Goal: Information Seeking & Learning: Learn about a topic

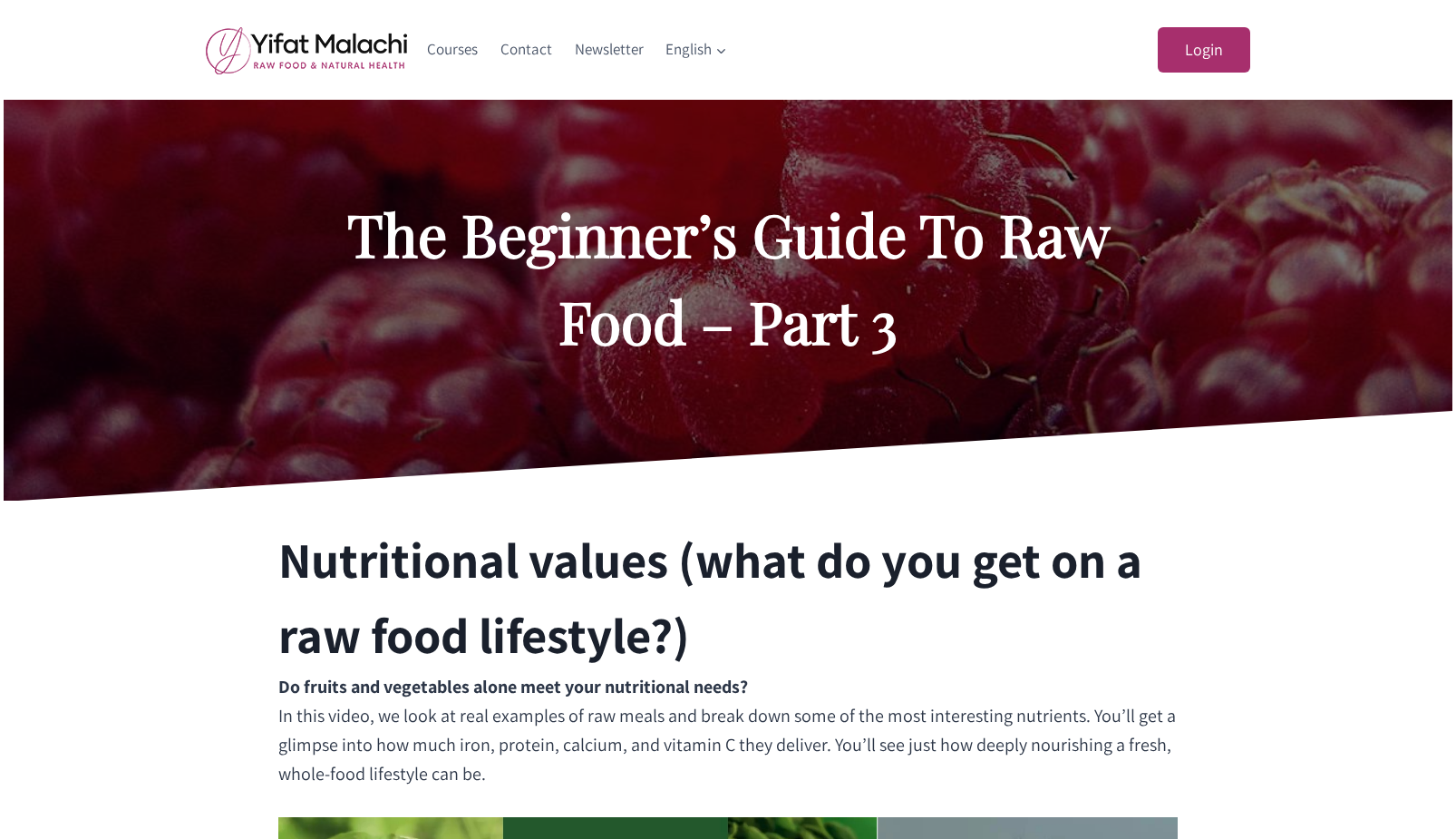
click at [881, 264] on h2 "The Beginner’s Guide To Raw Food – Part 3" at bounding box center [728, 277] width 834 height 174
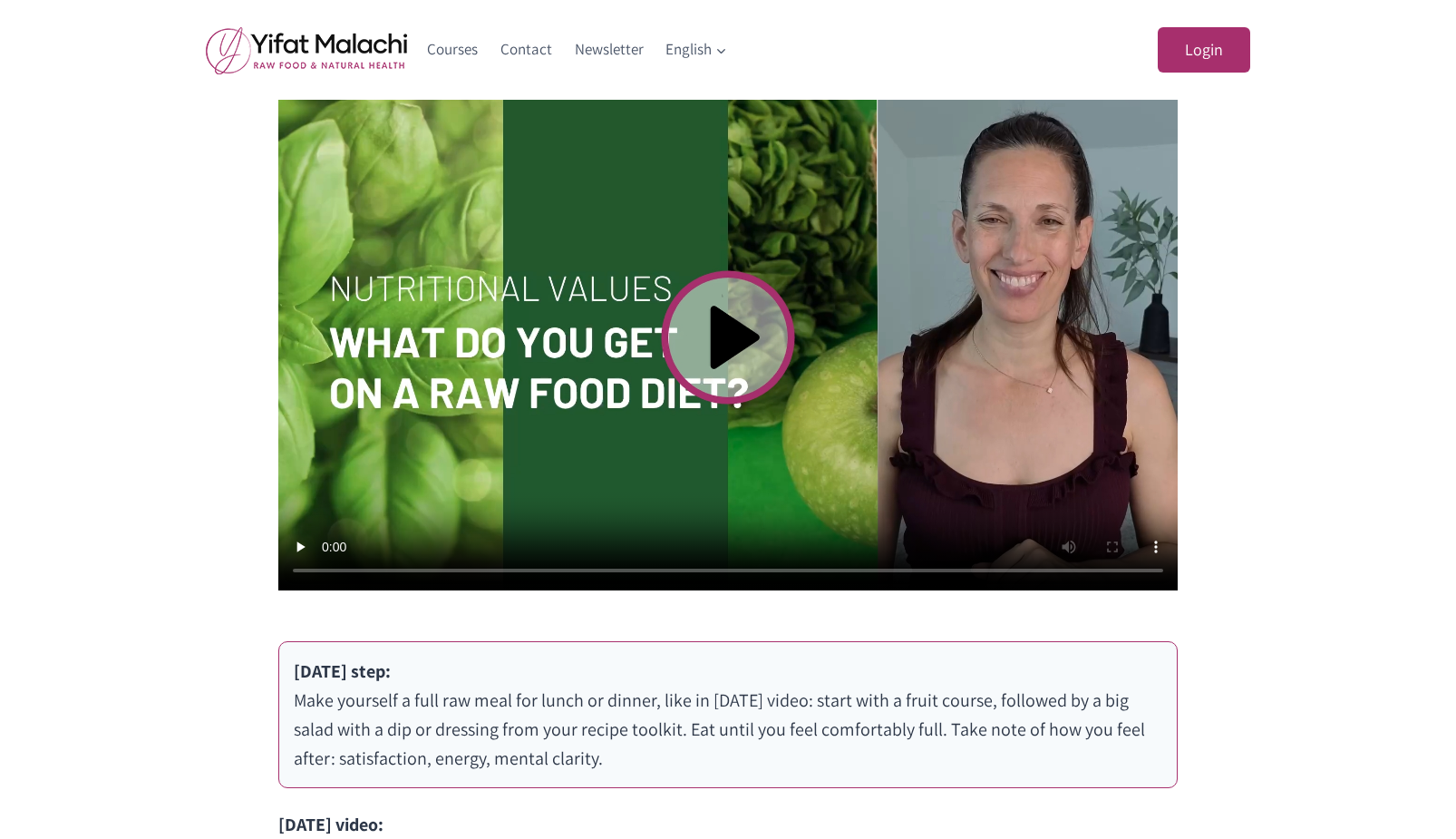
scroll to position [817, 0]
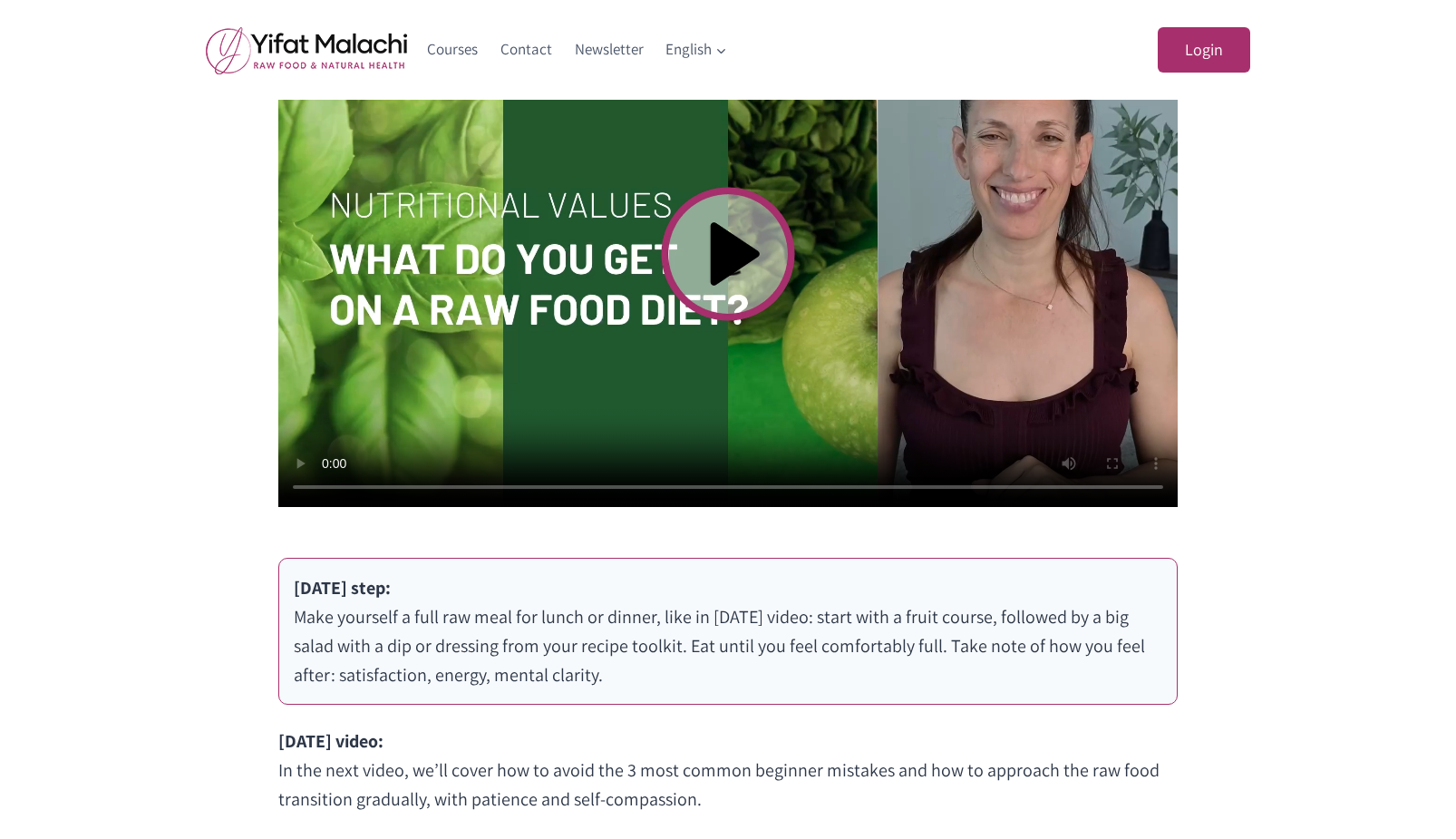
click at [735, 262] on video at bounding box center [728, 254] width 900 height 506
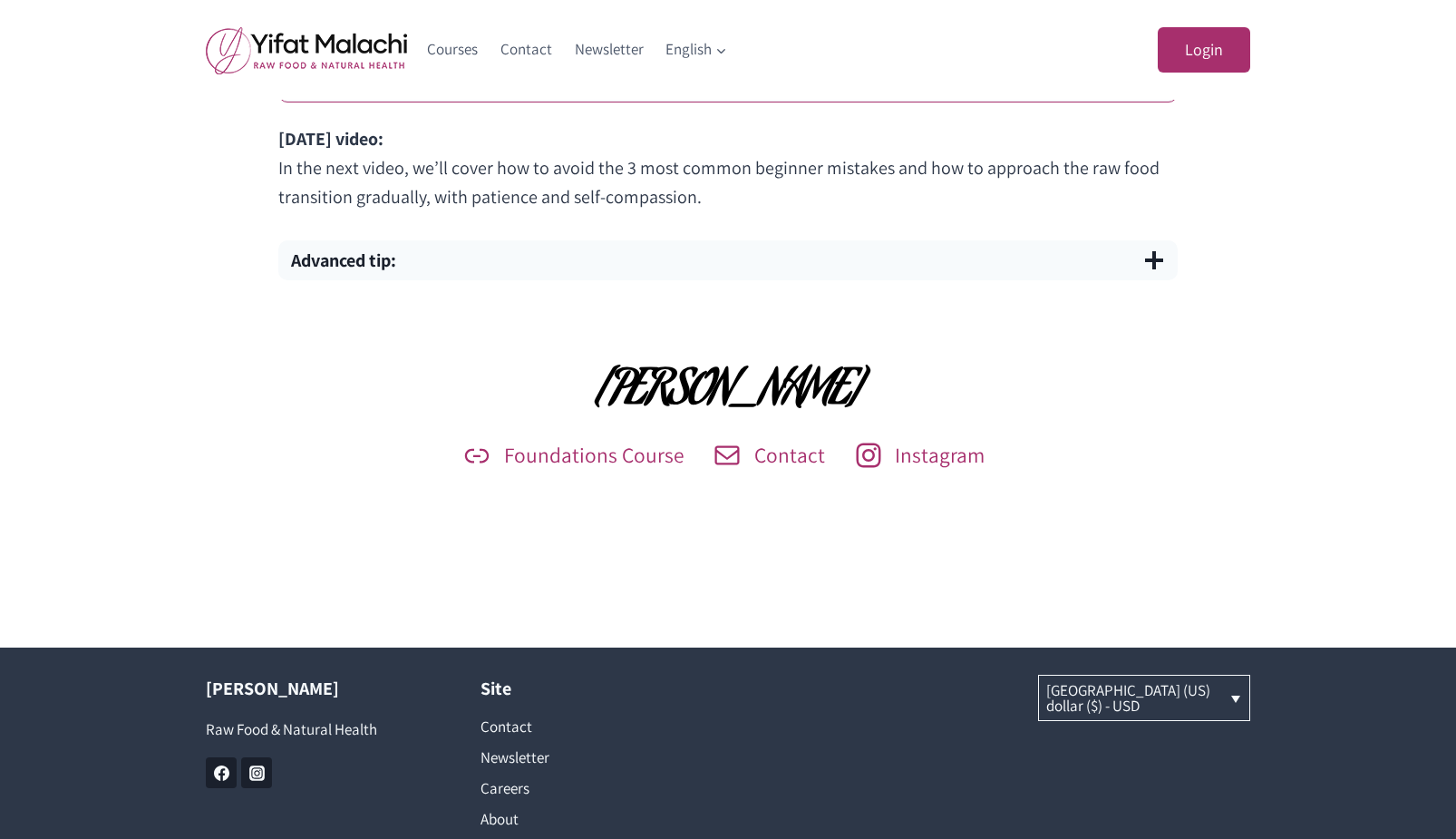
scroll to position [1451, 0]
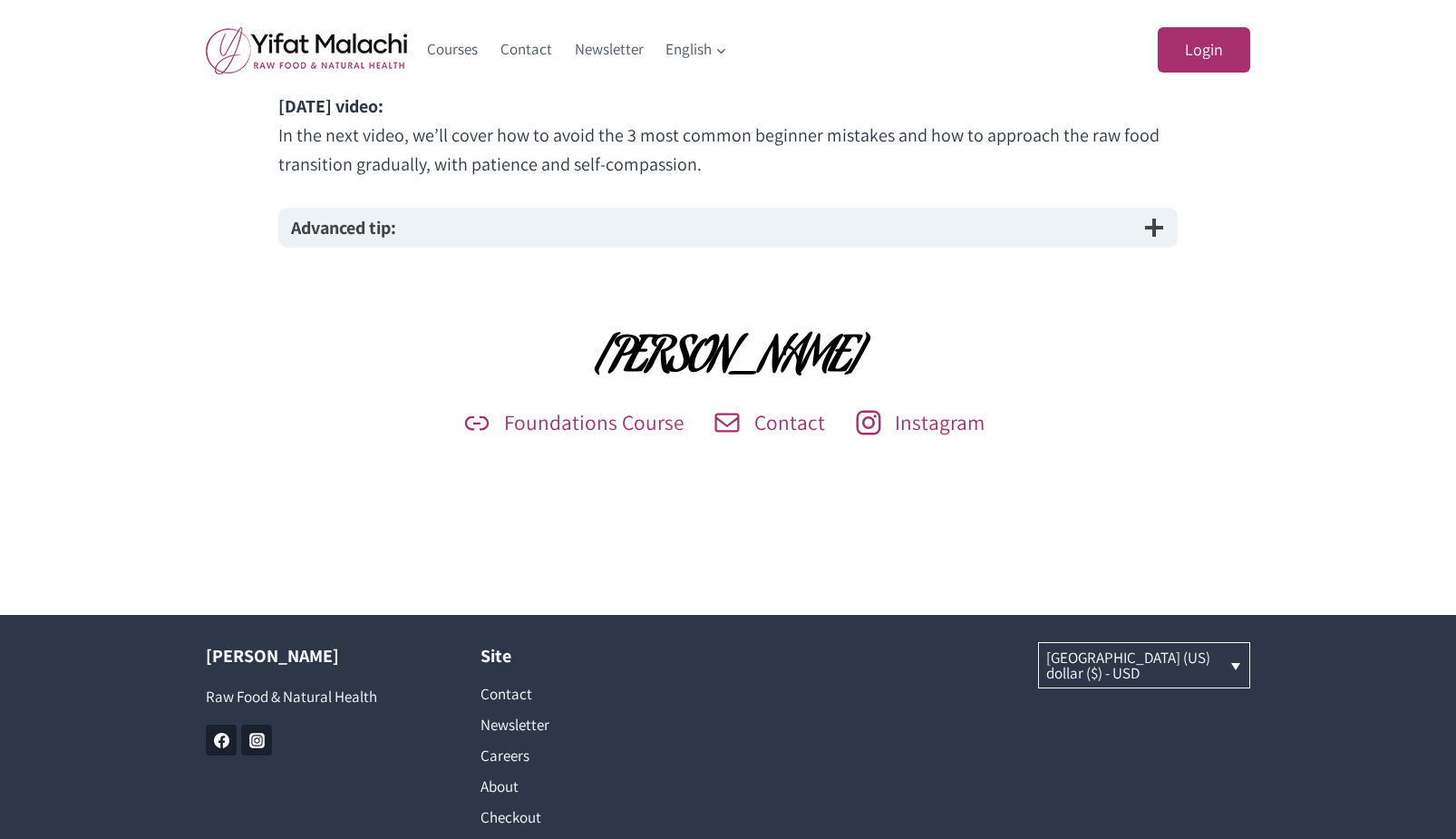
click at [410, 232] on button "Advanced tip:" at bounding box center [728, 227] width 900 height 40
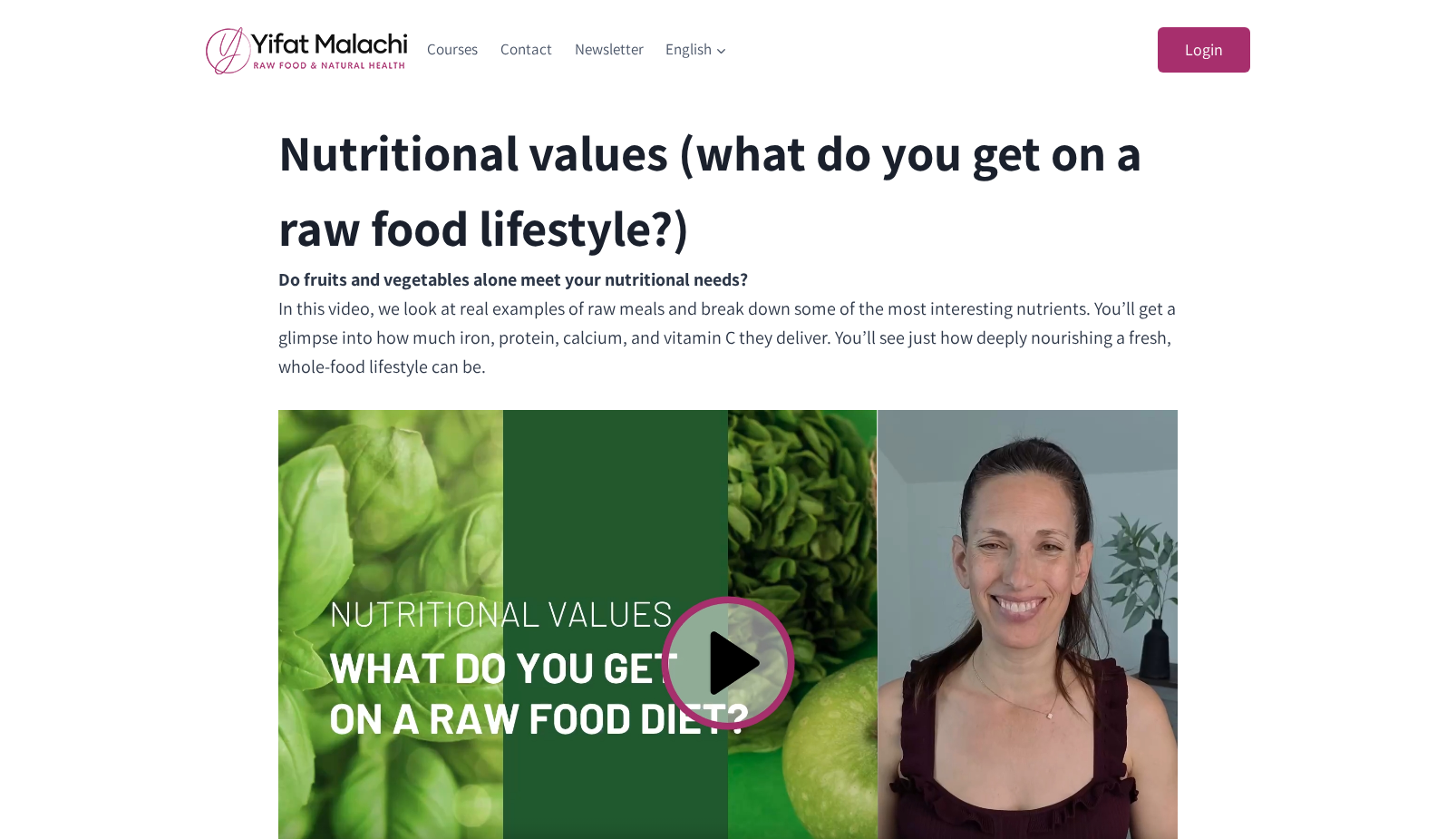
scroll to position [405, 0]
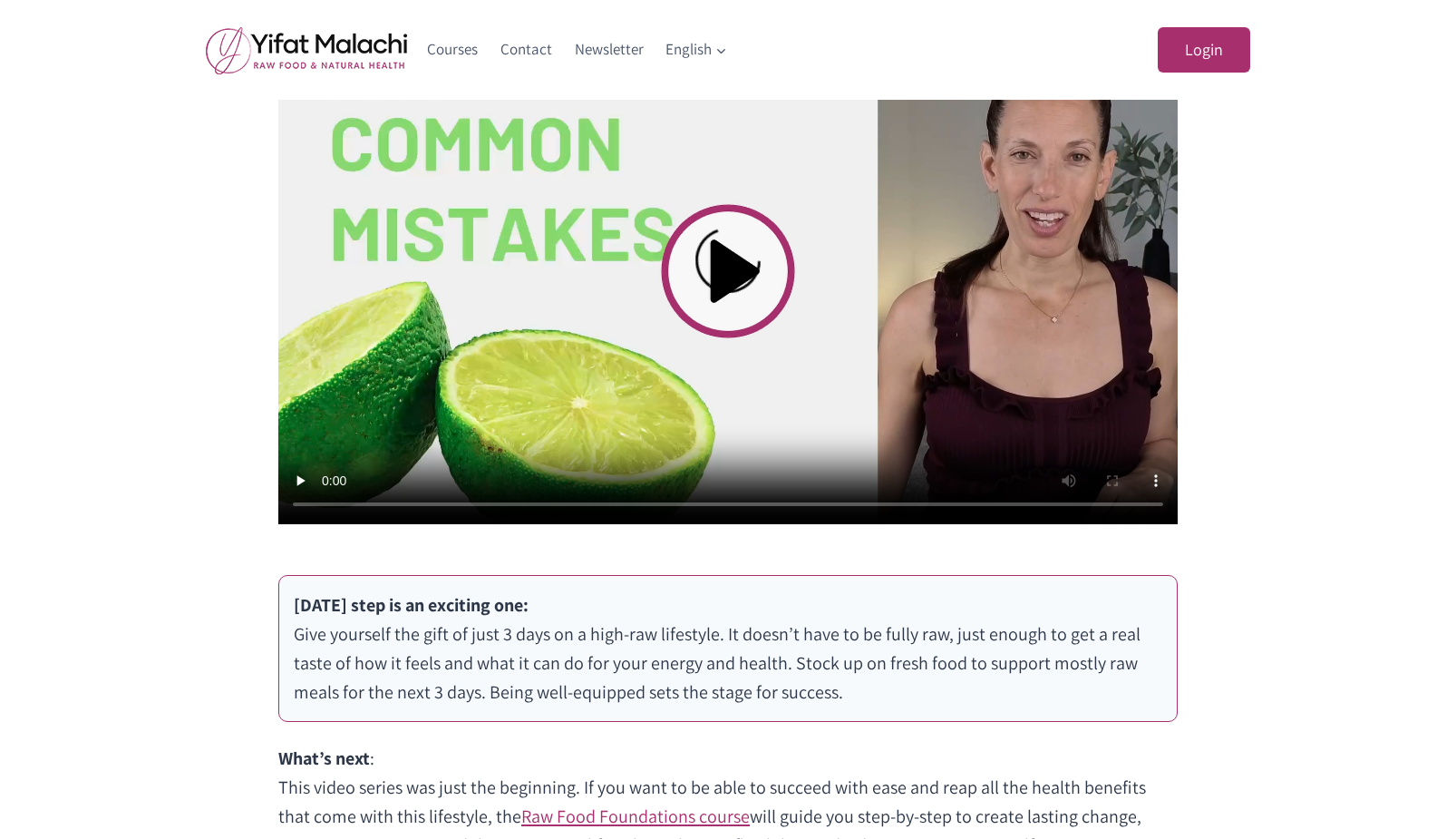
scroll to position [726, 0]
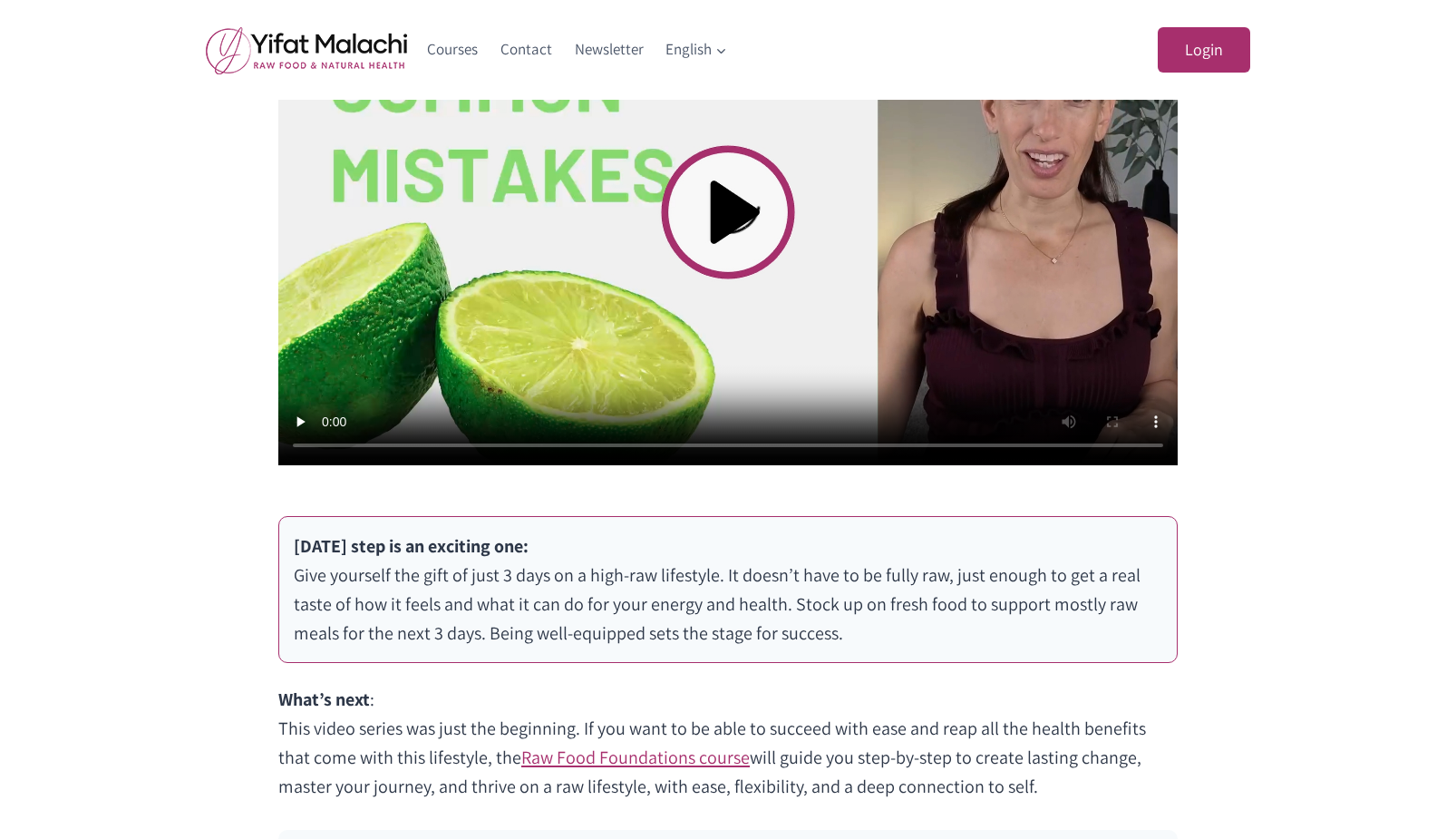
click at [734, 214] on video at bounding box center [728, 212] width 900 height 506
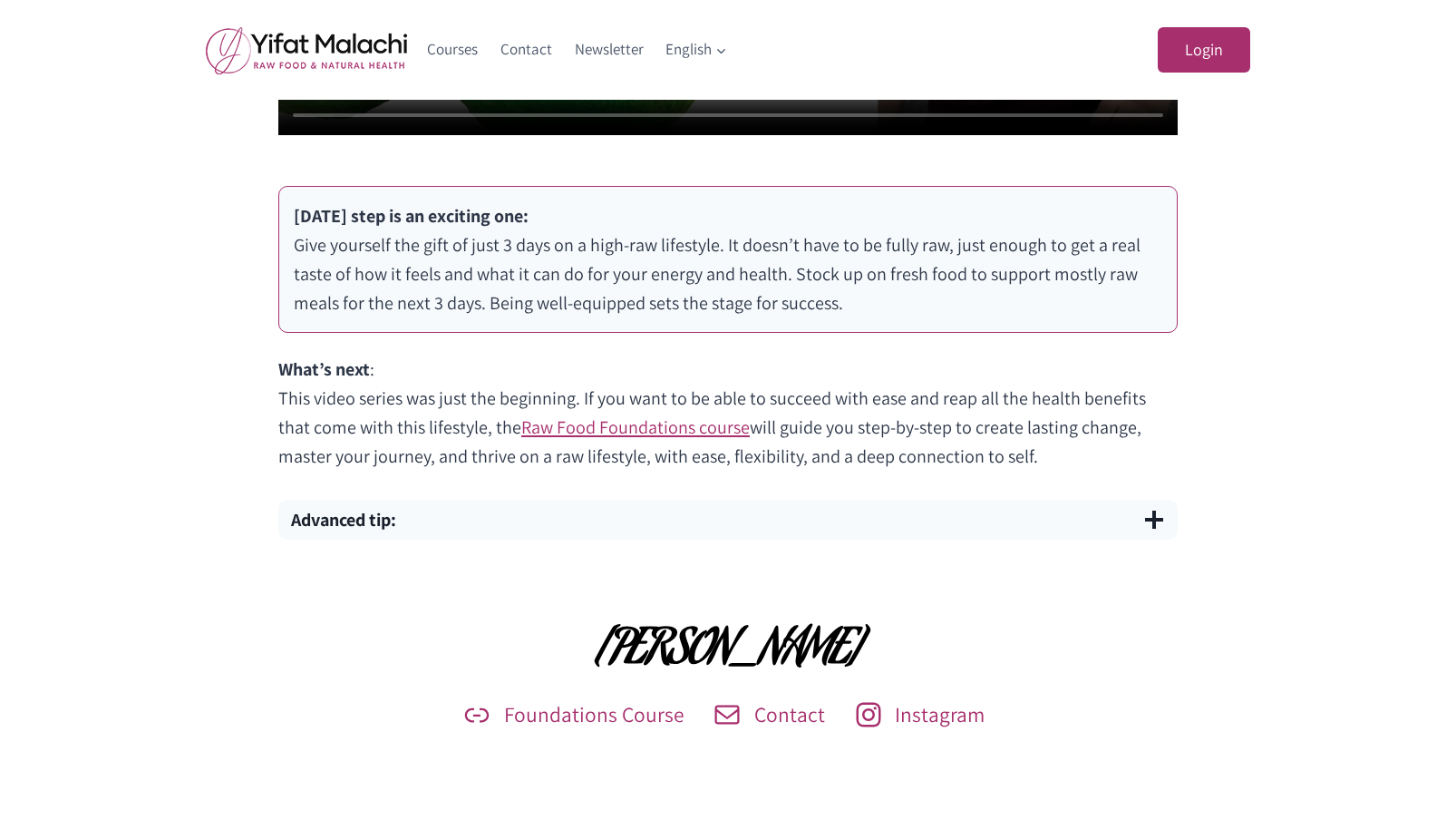
scroll to position [1088, 0]
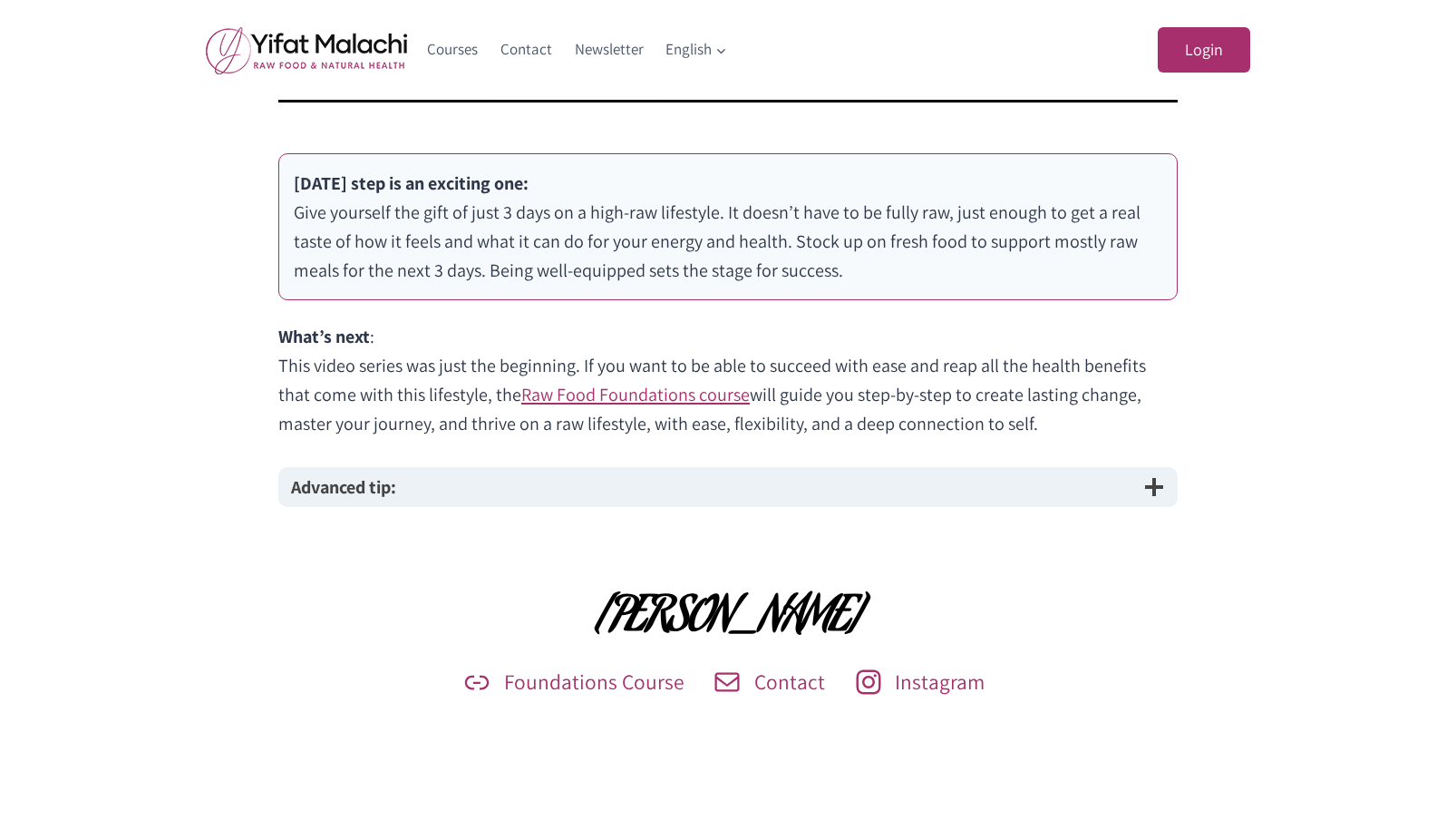
click at [452, 488] on button "Advanced tip:" at bounding box center [728, 487] width 900 height 40
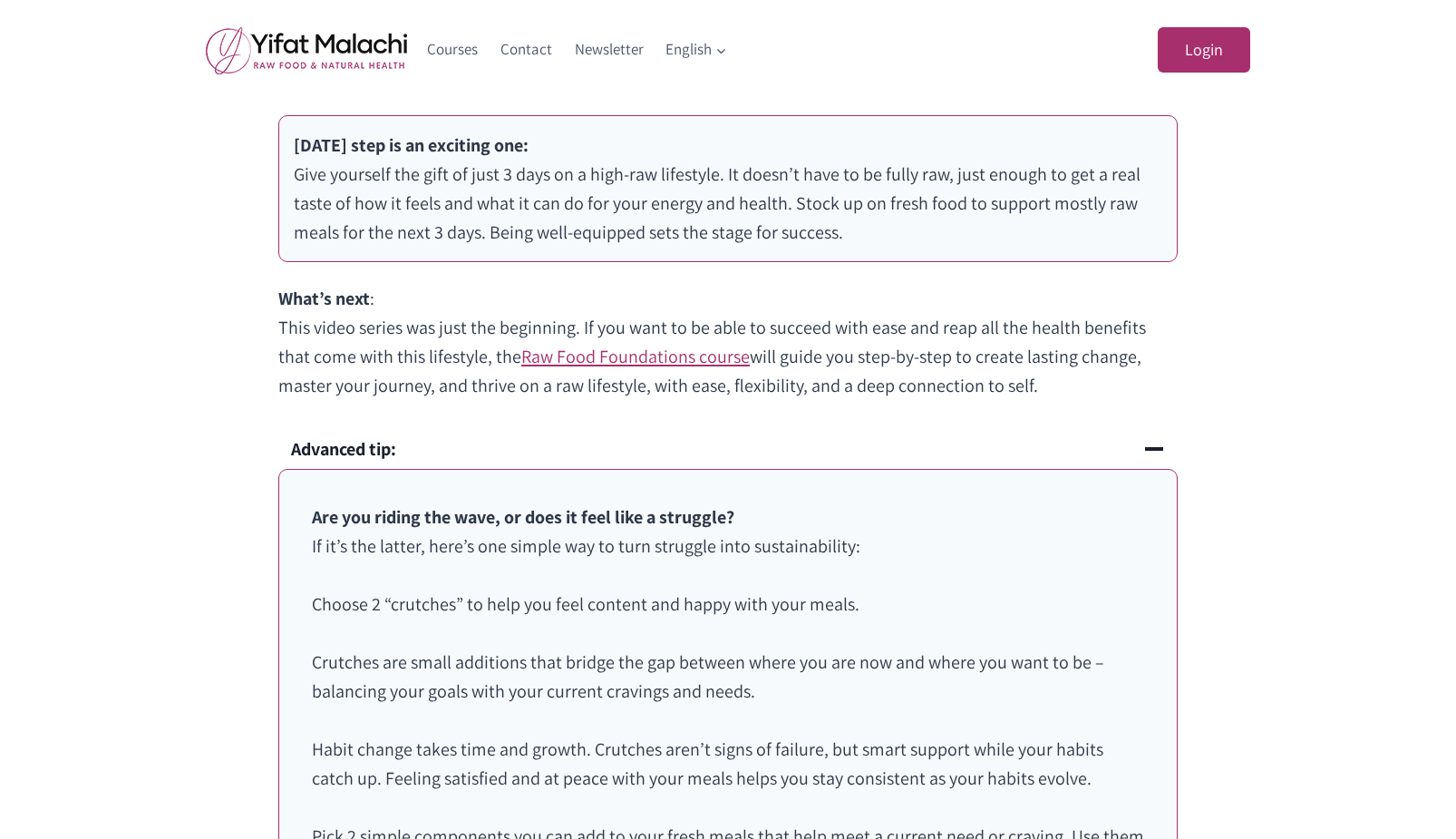
scroll to position [1178, 0]
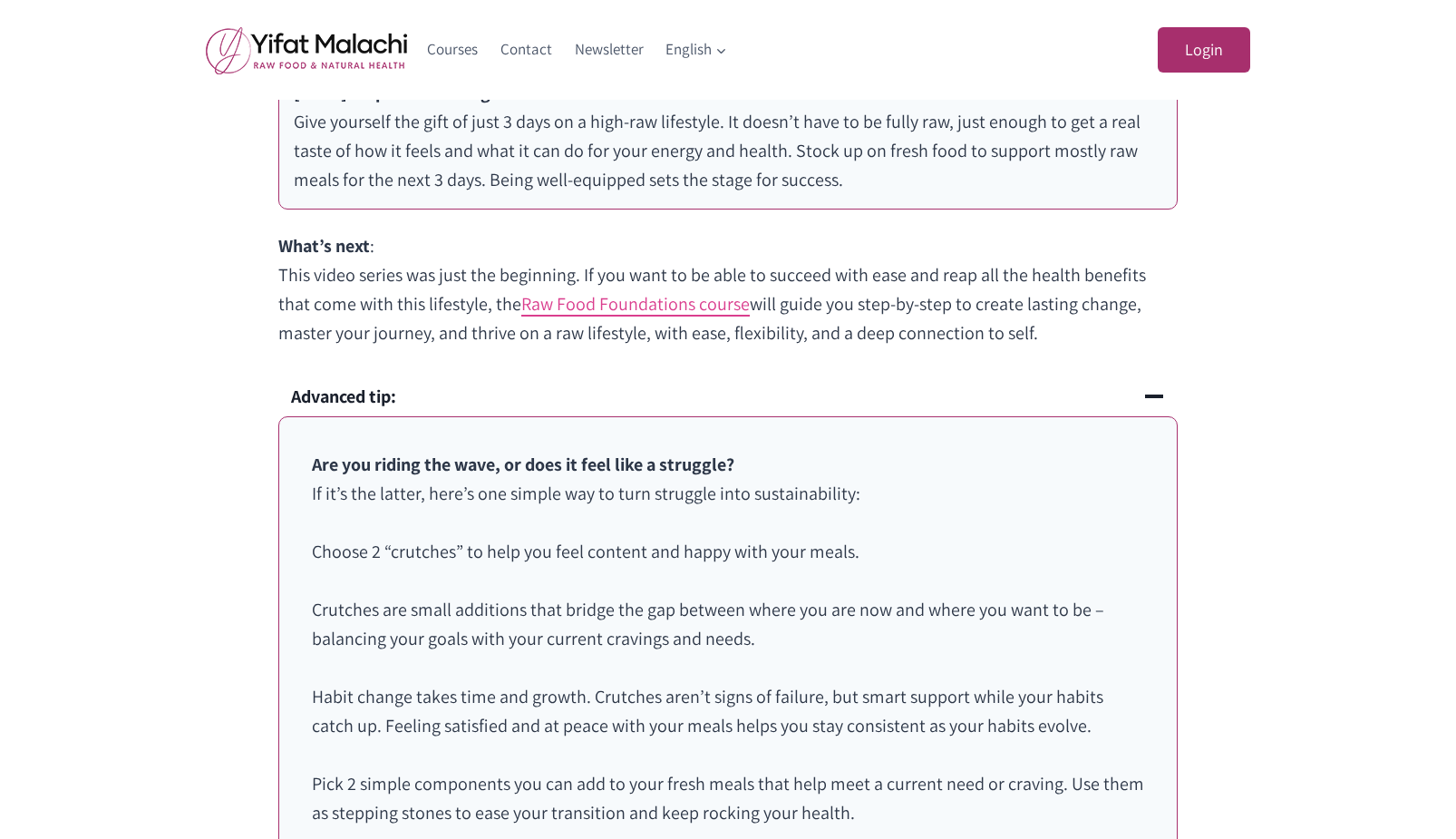
click at [615, 308] on link "Raw Food Foundations course" at bounding box center [636, 303] width 229 height 23
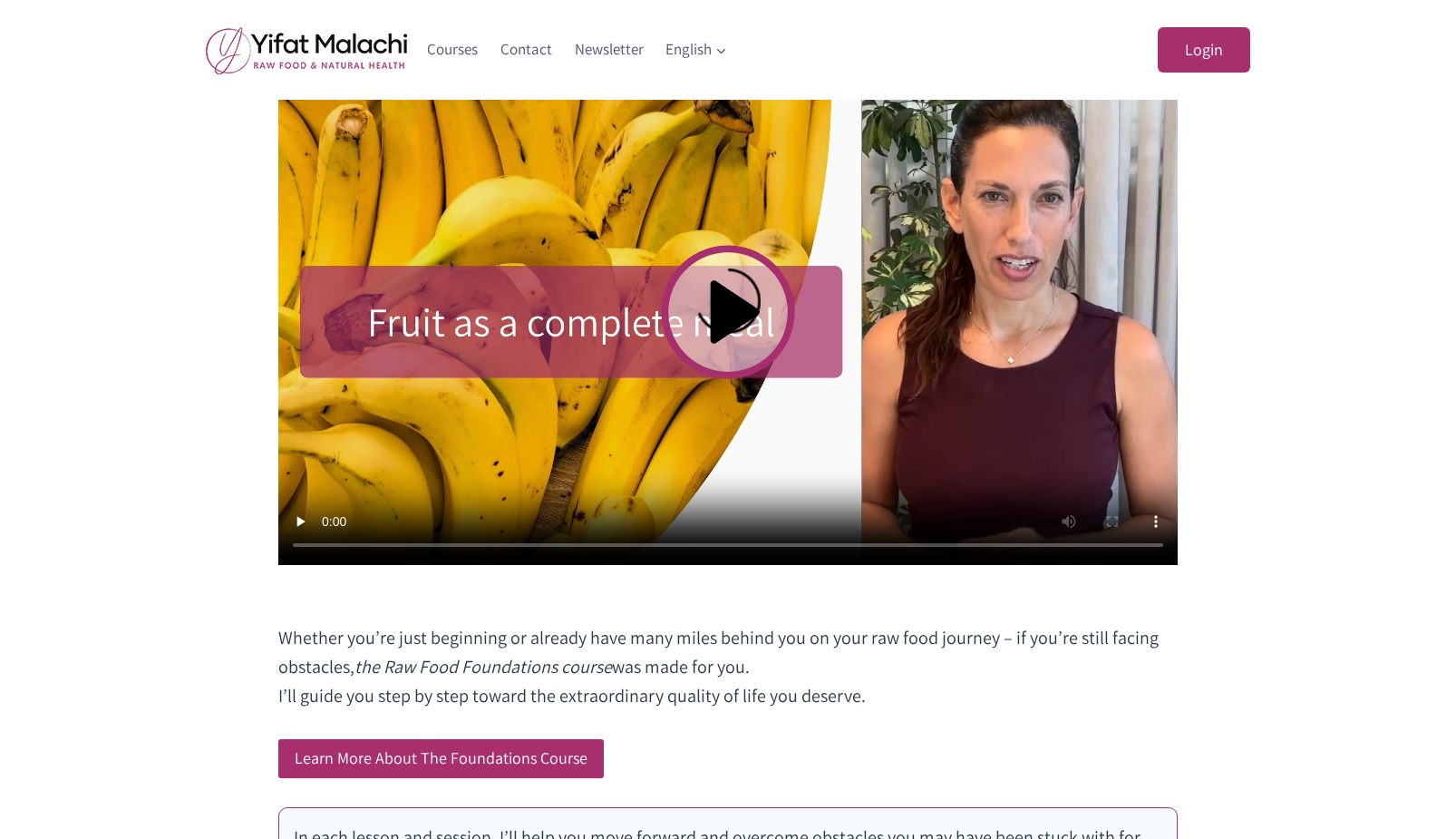
scroll to position [997, 0]
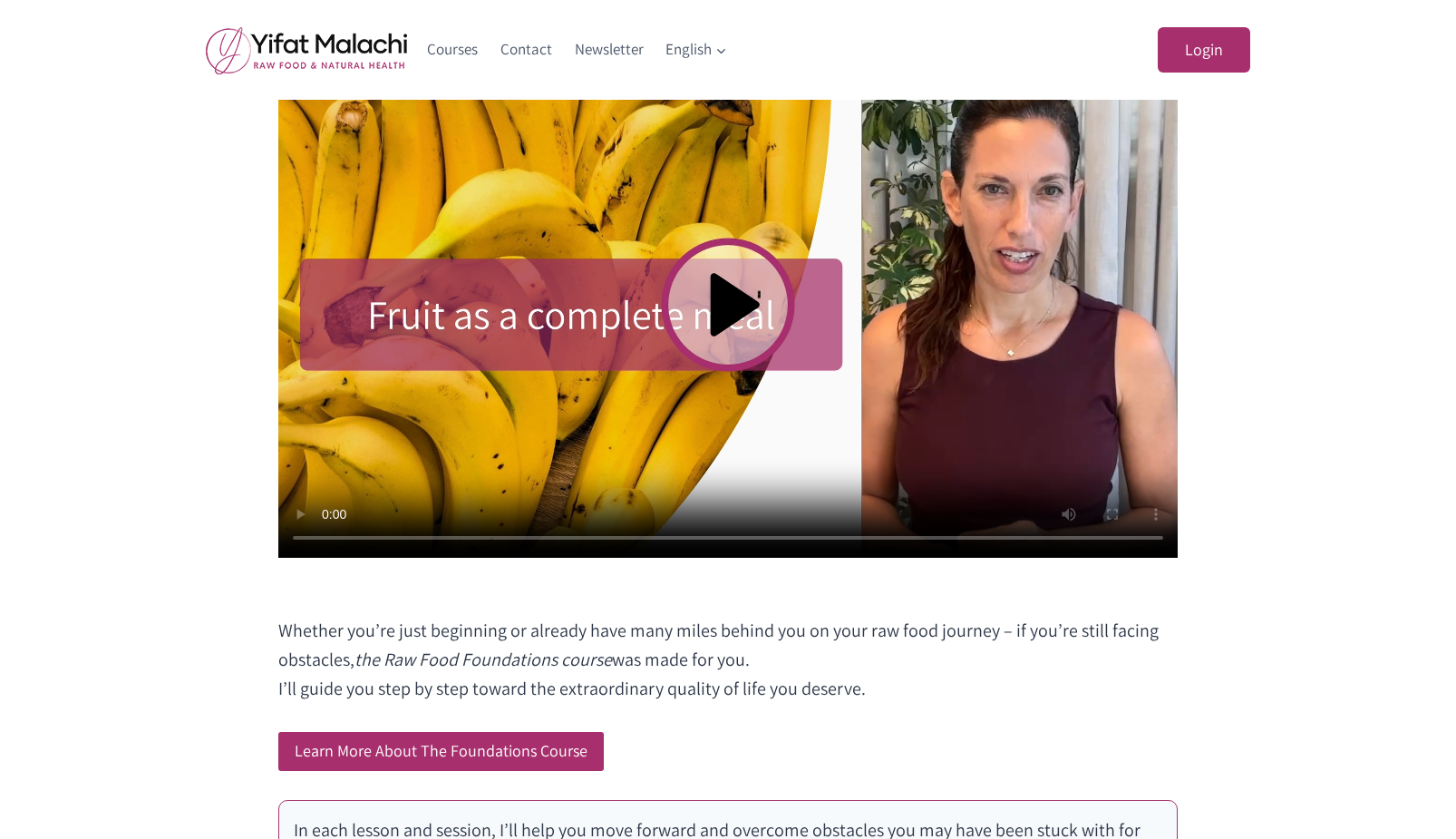
click at [726, 307] on video at bounding box center [728, 305] width 900 height 506
click at [404, 217] on video at bounding box center [728, 305] width 900 height 506
